Goal: Book appointment/travel/reservation

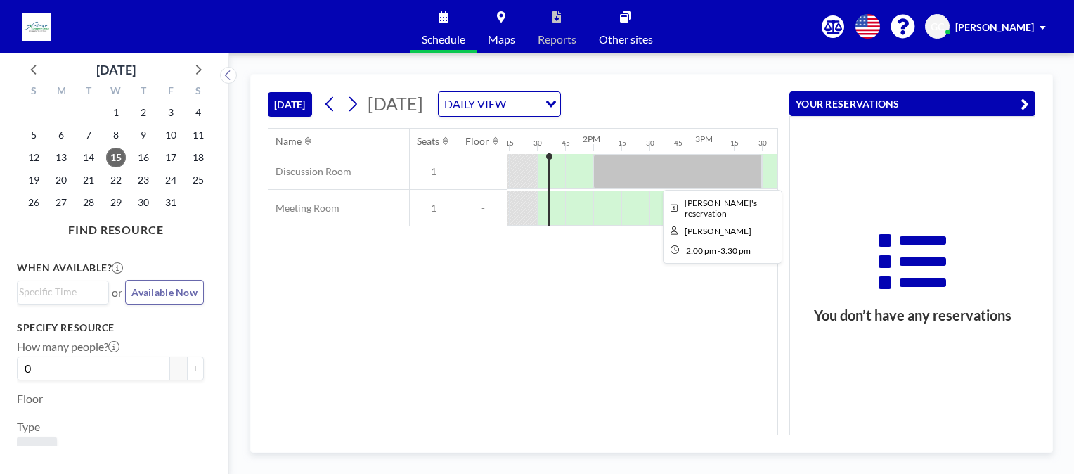
scroll to position [0, 1490]
drag, startPoint x: 581, startPoint y: 437, endPoint x: 611, endPoint y: 436, distance: 29.5
click at [611, 436] on div "TODAY Wednesday, October 15, 2025 DAILY VIEW Loading... Name Seats Floor 12AM 1…" at bounding box center [651, 263] width 802 height 379
drag, startPoint x: 552, startPoint y: 424, endPoint x: 610, endPoint y: 435, distance: 58.7
click at [610, 435] on div "Name Seats Floor 12AM 15 30 45 1AM 15 30 45 2AM 15 30 45 3AM 15 30 45 4AM 15 30…" at bounding box center [523, 281] width 510 height 307
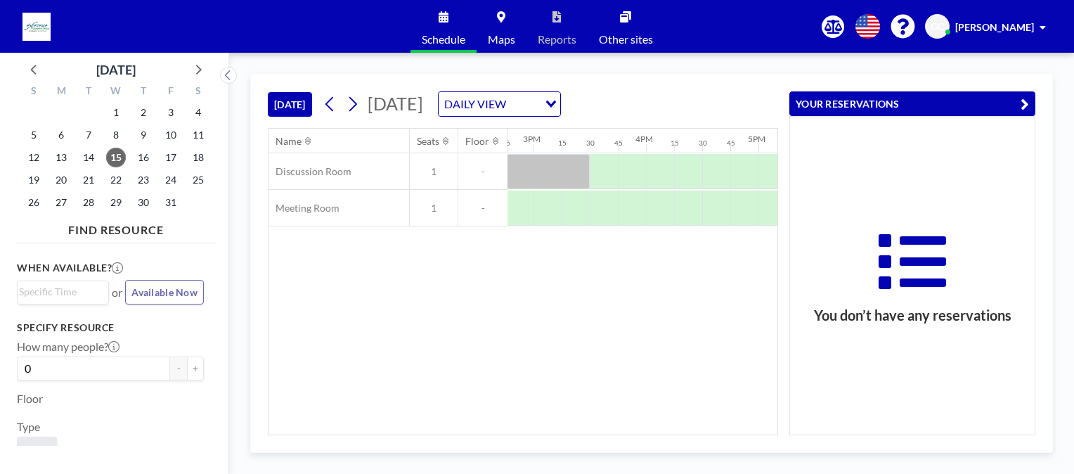
scroll to position [0, 1566]
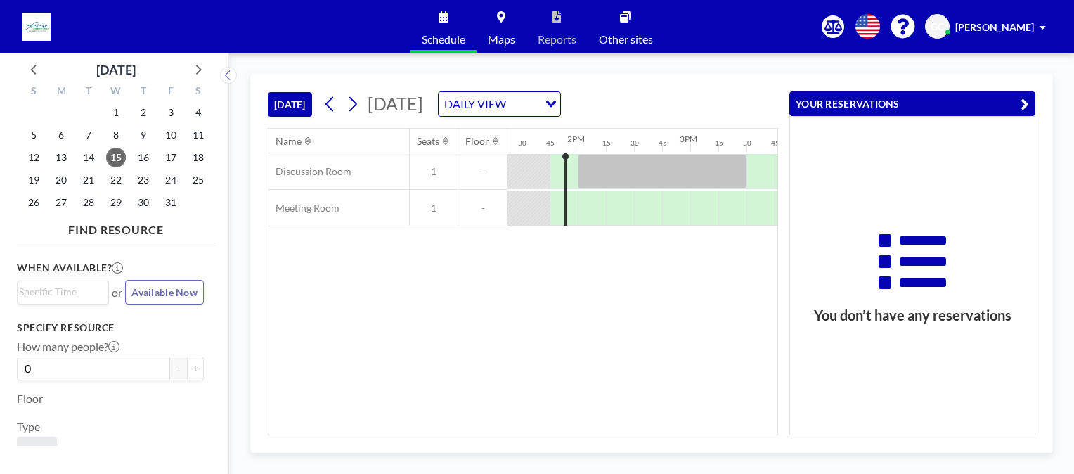
scroll to position [0, 1518]
